Goal: Navigation & Orientation: Find specific page/section

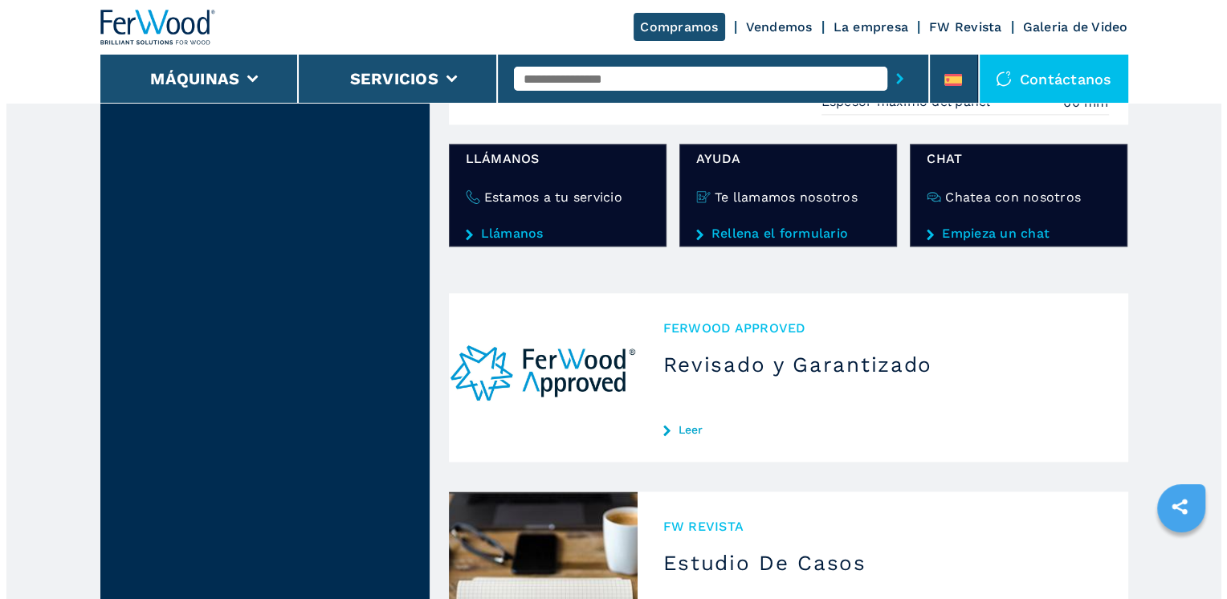
scroll to position [1967, 0]
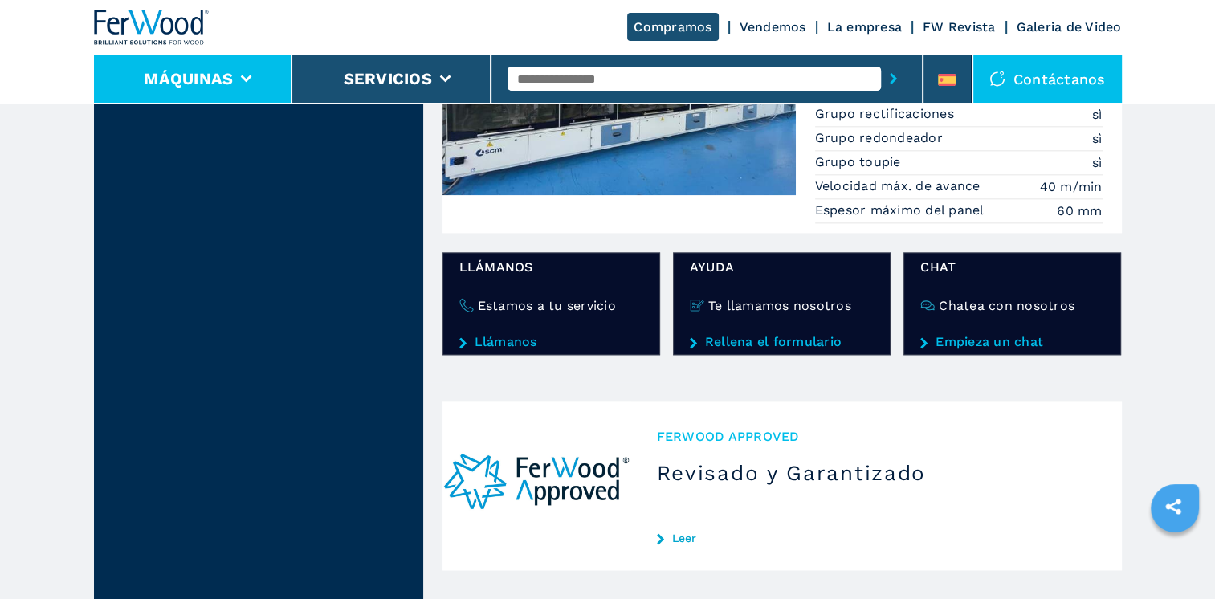
click at [245, 82] on icon at bounding box center [246, 78] width 11 height 7
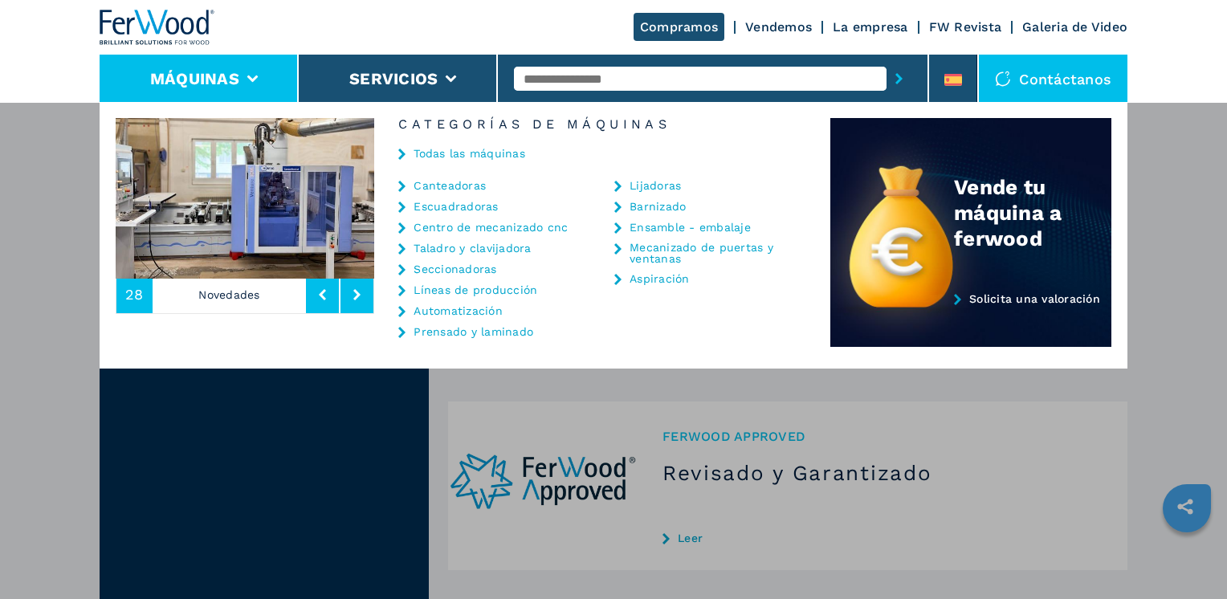
click at [455, 201] on link "Escuadradoras" at bounding box center [456, 206] width 84 height 11
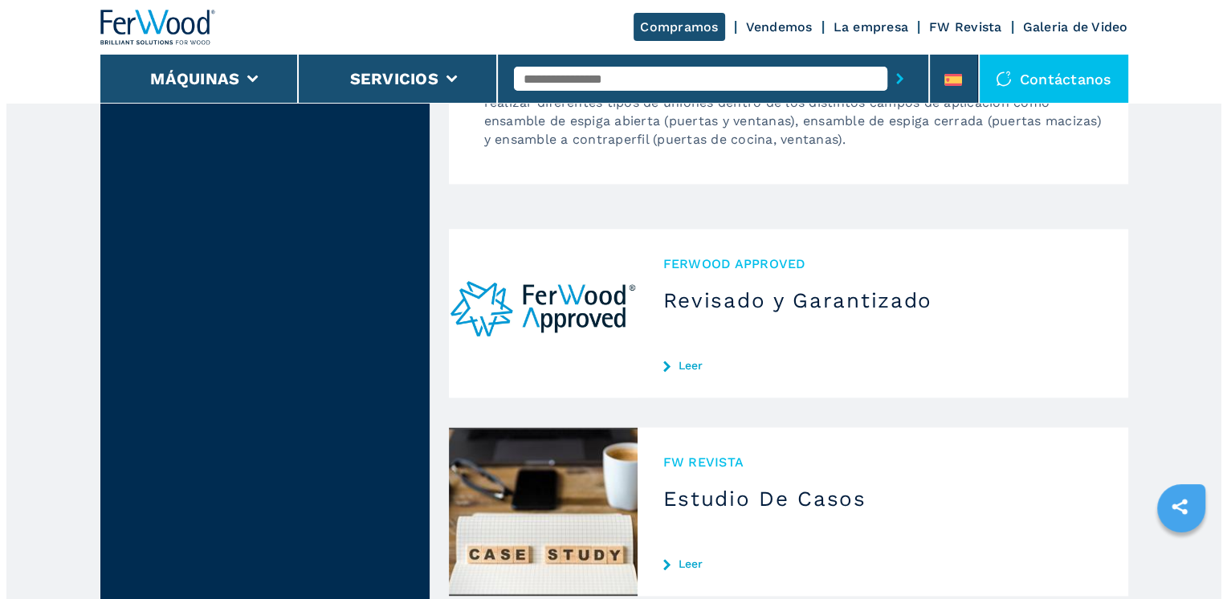
scroll to position [2088, 0]
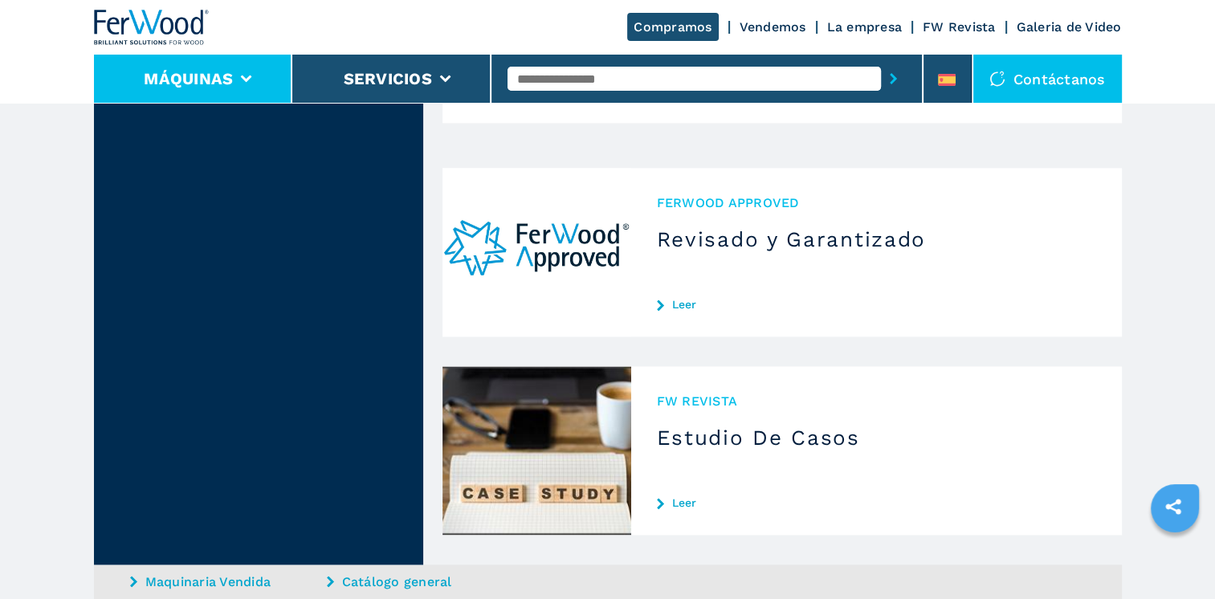
click at [245, 79] on icon at bounding box center [246, 78] width 11 height 7
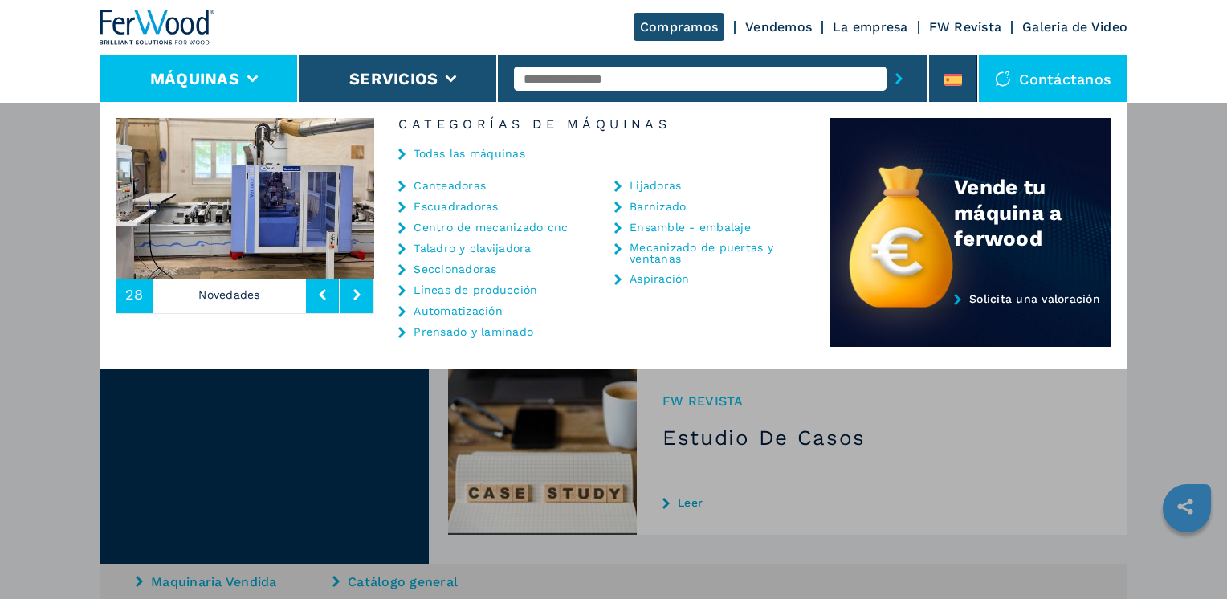
click at [437, 332] on link "Prensado y laminado" at bounding box center [474, 331] width 120 height 11
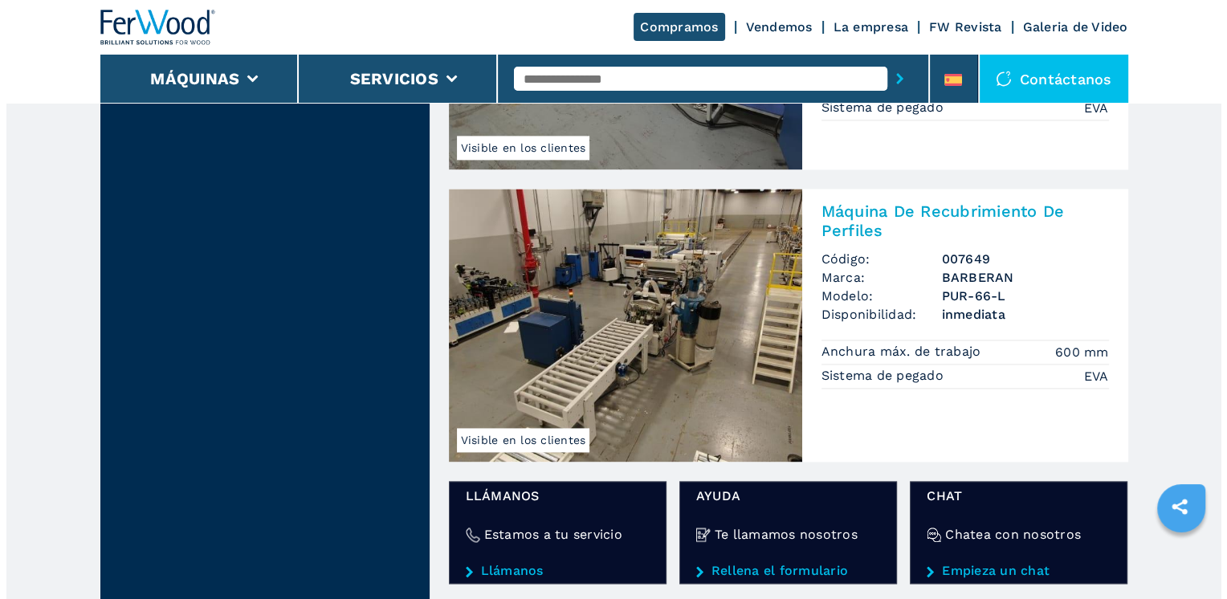
scroll to position [2168, 0]
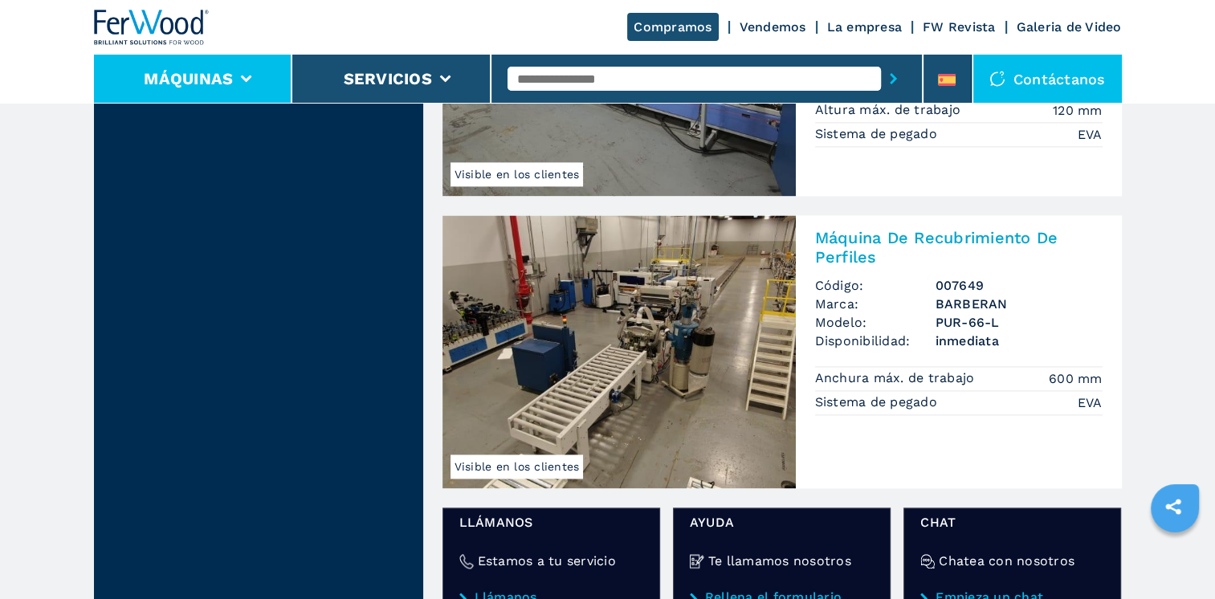
click at [252, 79] on li "Máquinas" at bounding box center [193, 79] width 199 height 48
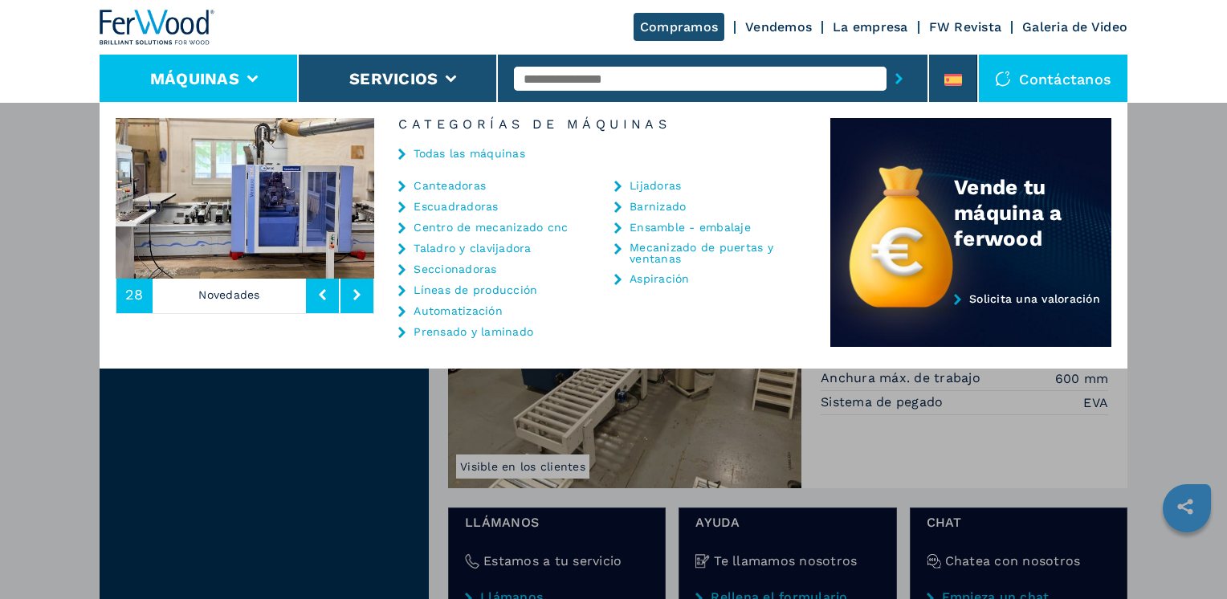
click at [461, 263] on link "Seccionadoras" at bounding box center [455, 268] width 83 height 11
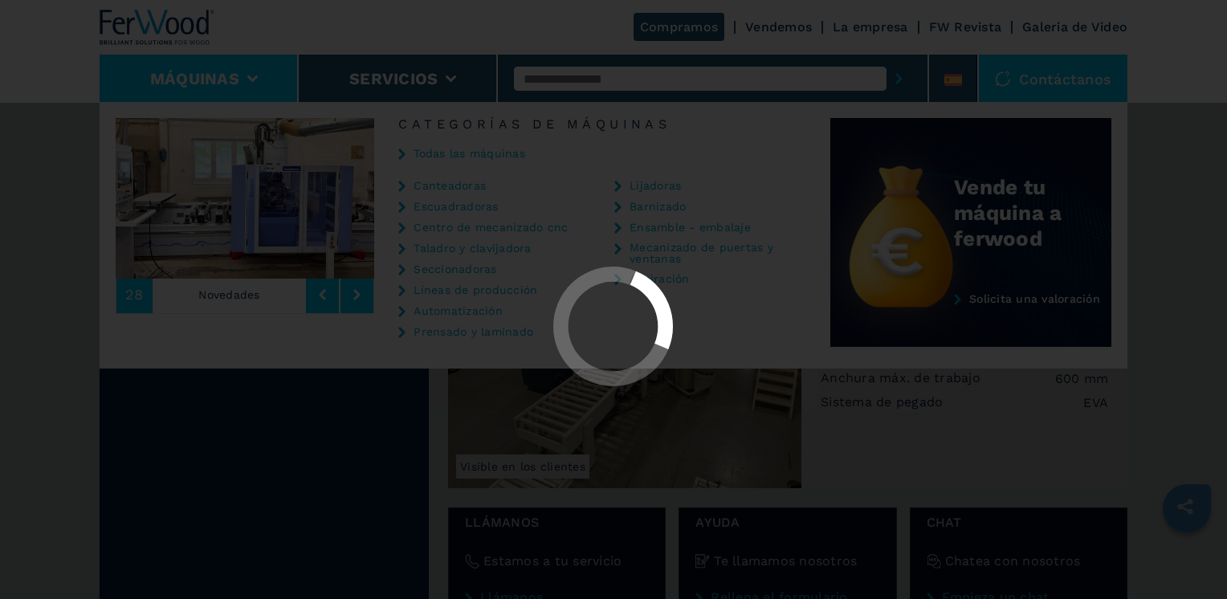
select select "**********"
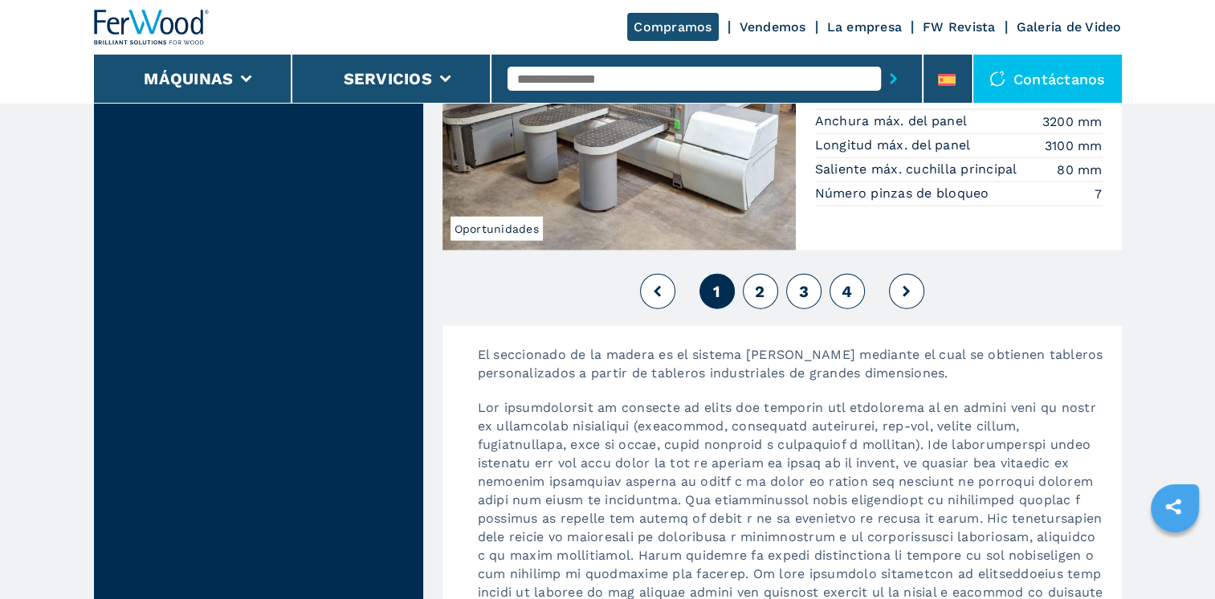
scroll to position [3614, 0]
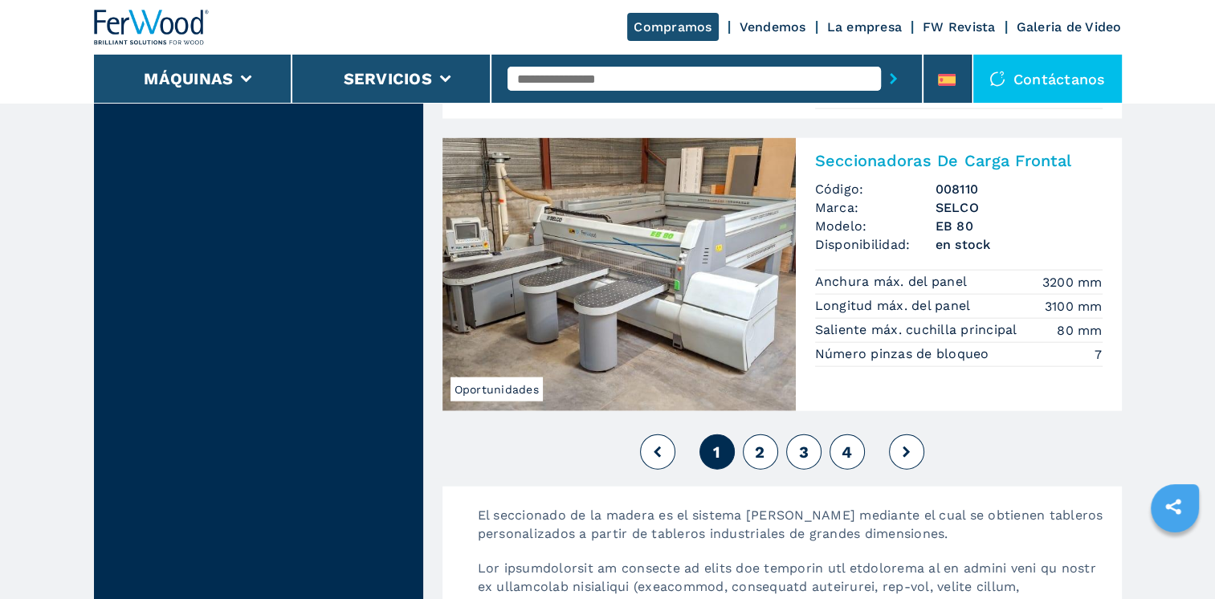
click at [907, 446] on icon at bounding box center [906, 451] width 7 height 11
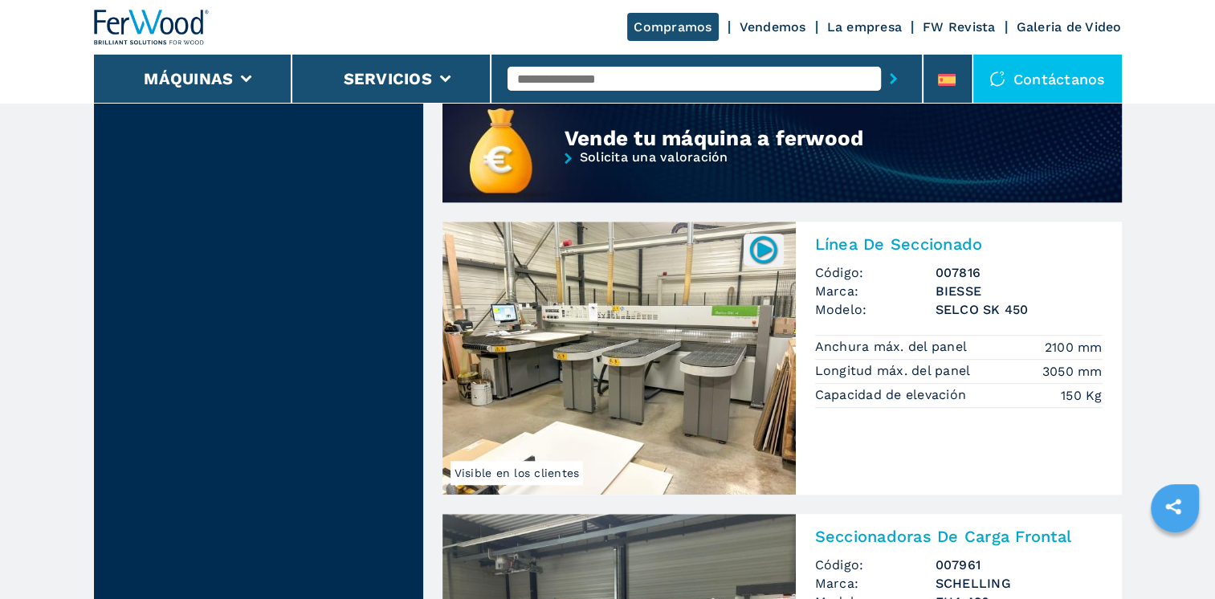
scroll to position [1526, 0]
